Goal: Transaction & Acquisition: Purchase product/service

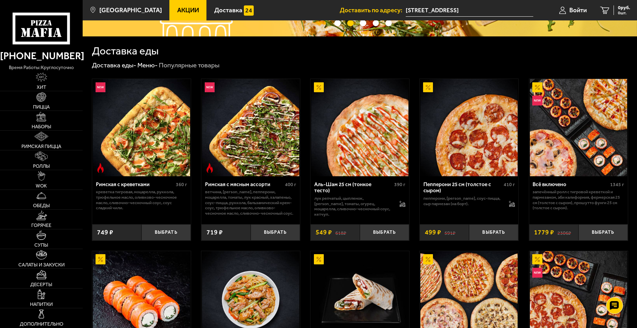
scroll to position [136, 0]
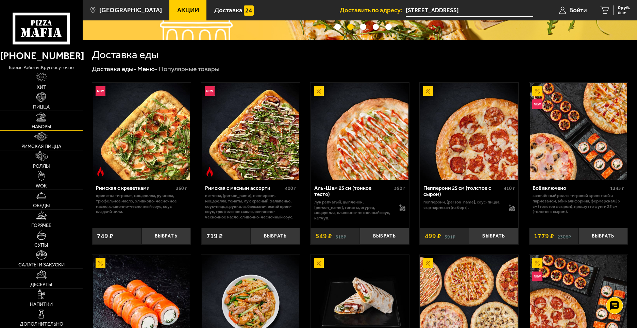
click at [47, 120] on link "Наборы" at bounding box center [41, 120] width 83 height 19
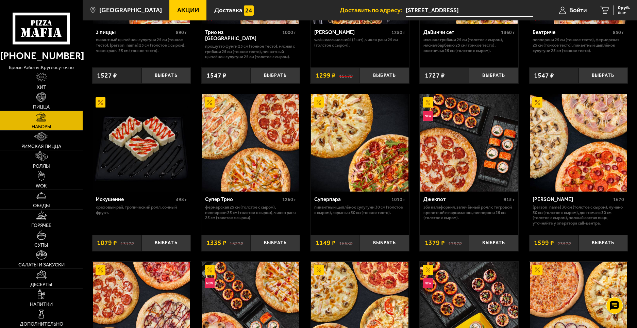
scroll to position [306, 0]
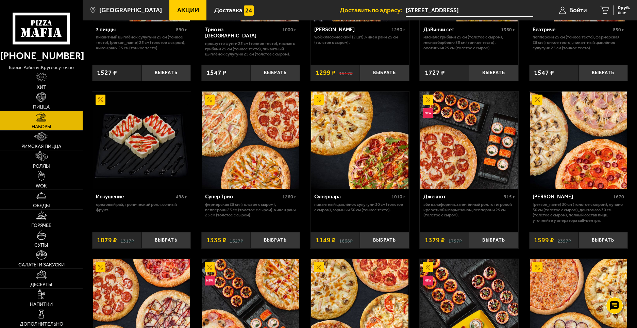
click at [462, 135] on img at bounding box center [469, 140] width 97 height 97
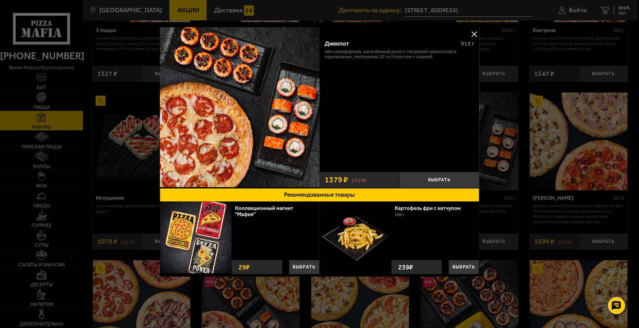
click at [476, 34] on button at bounding box center [474, 34] width 10 height 10
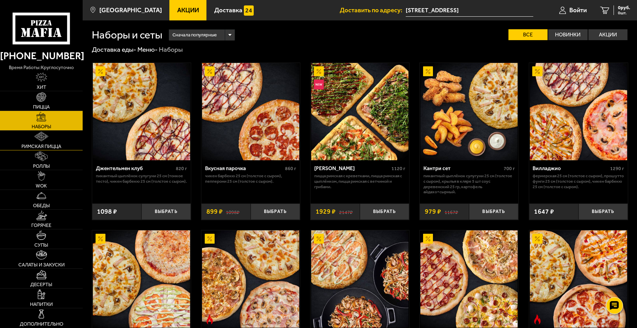
click at [35, 135] on img at bounding box center [41, 137] width 14 height 10
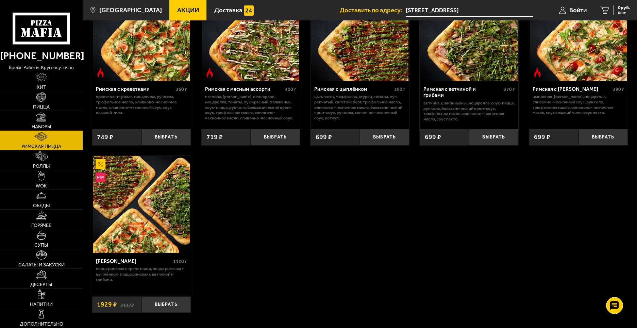
scroll to position [34, 0]
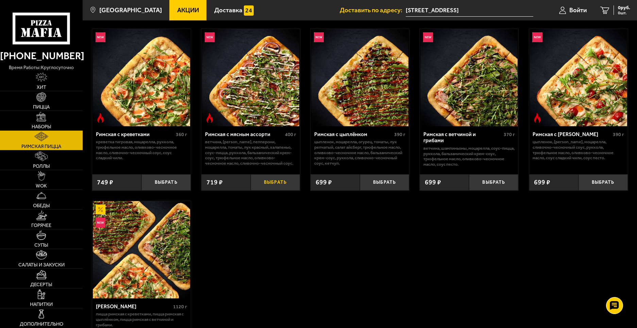
click at [274, 184] on button "Выбрать" at bounding box center [275, 182] width 49 height 16
click at [623, 10] on span "719 руб." at bounding box center [622, 7] width 18 height 5
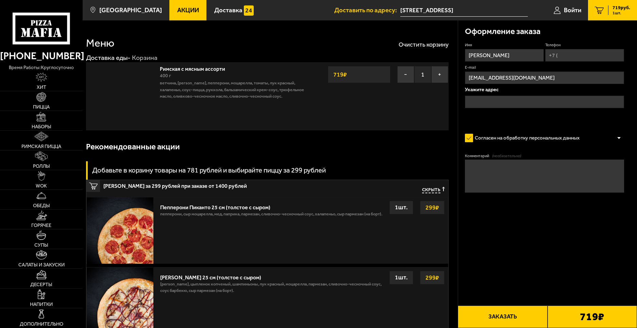
type input "[STREET_ADDRESS]"
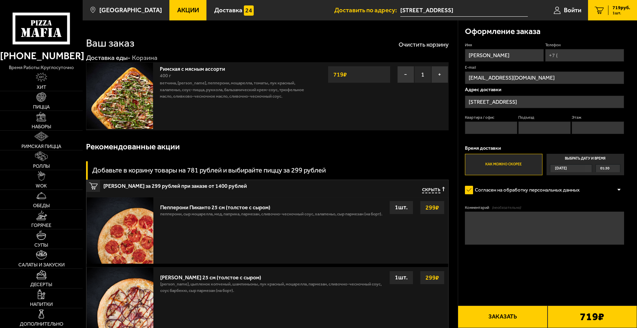
click at [567, 54] on input "Телефон" at bounding box center [584, 55] width 79 height 13
type input "[PHONE_NUMBER]"
click at [491, 127] on input "Квартира / офис" at bounding box center [491, 127] width 52 height 13
type input "372"
click at [539, 128] on input "Подъезд" at bounding box center [545, 127] width 52 height 13
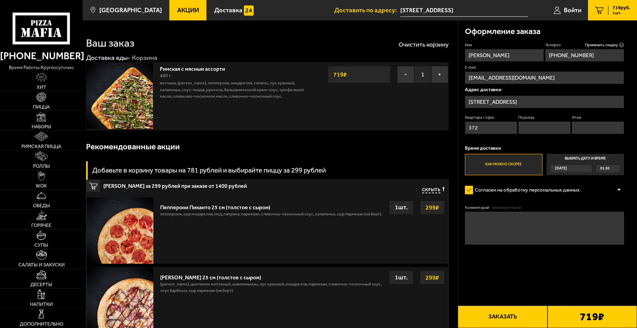
type input "1"
click at [580, 130] on input "Этаж" at bounding box center [598, 127] width 52 height 13
type input "13"
click at [469, 194] on label "Согласен на обработку персональных данных" at bounding box center [525, 189] width 121 height 13
click at [0, 0] on input "Согласен на обработку персональных данных" at bounding box center [0, 0] width 0 height 0
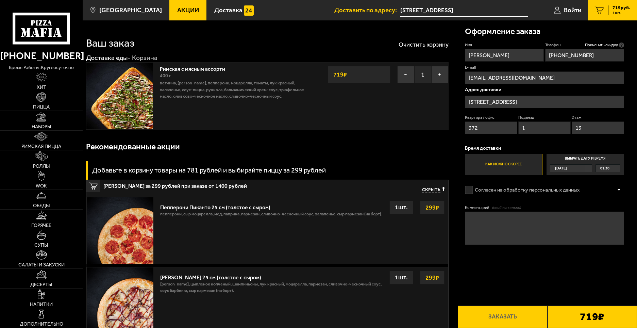
click at [583, 320] on b "719 ₽" at bounding box center [592, 316] width 24 height 11
click at [495, 192] on label "Согласен на обработку персональных данных" at bounding box center [525, 189] width 121 height 13
click at [0, 0] on input "Согласен на обработку персональных данных" at bounding box center [0, 0] width 0 height 0
click at [502, 317] on button "Заказать" at bounding box center [502, 317] width 89 height 22
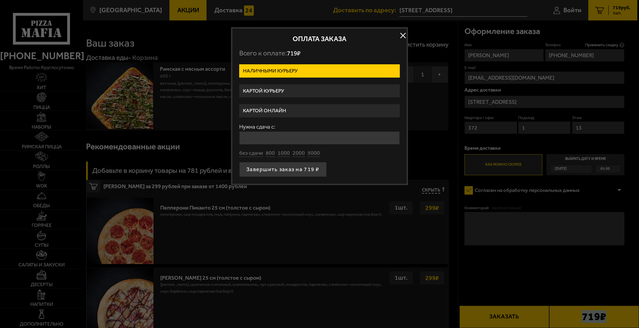
click at [279, 113] on label "Картой онлайн" at bounding box center [319, 110] width 161 height 13
click at [0, 0] on input "Картой онлайн" at bounding box center [0, 0] width 0 height 0
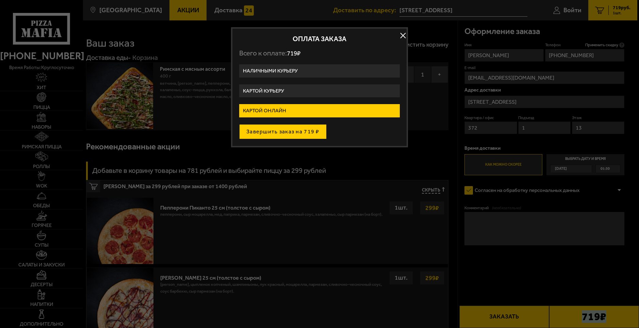
click at [281, 134] on button "Завершить заказ на 719 ₽" at bounding box center [282, 131] width 87 height 15
